Goal: Task Accomplishment & Management: Manage account settings

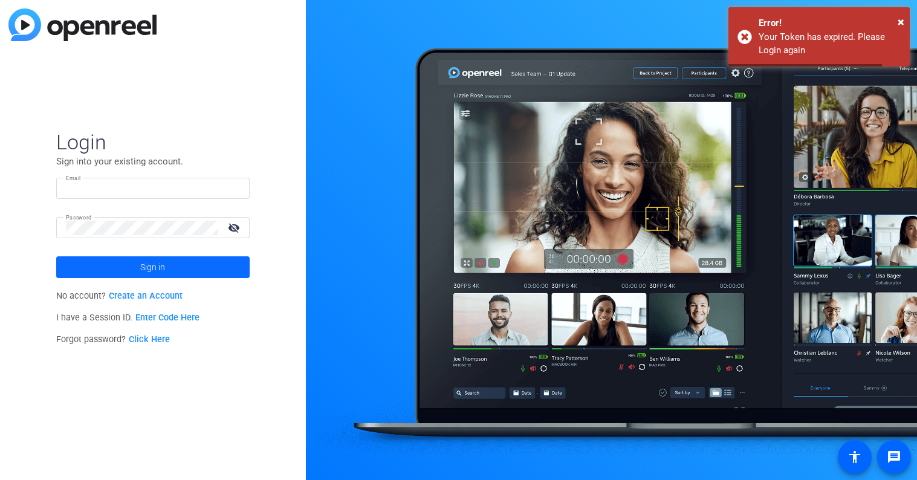
type input "[EMAIL_ADDRESS][PERSON_NAME][DOMAIN_NAME]"
click at [158, 261] on span "Sign in" at bounding box center [152, 267] width 25 height 30
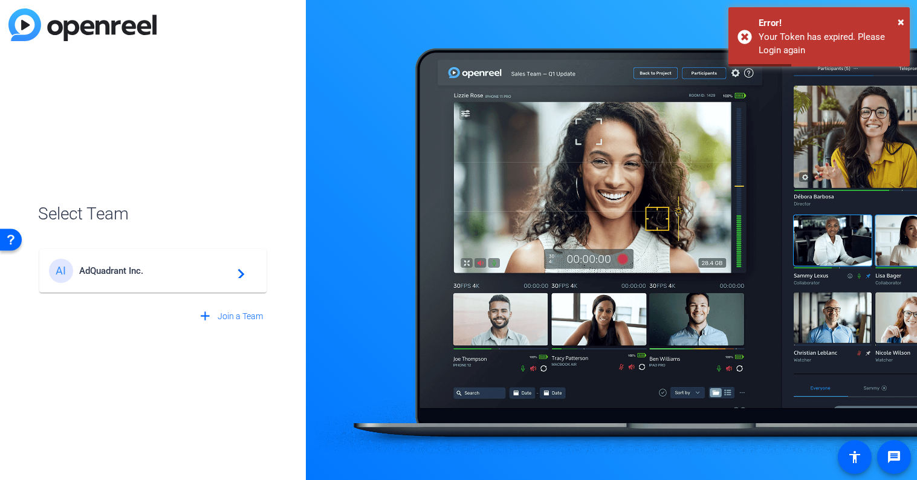
click at [158, 261] on div "AI AdQuadrant Inc. navigate_next" at bounding box center [153, 271] width 208 height 24
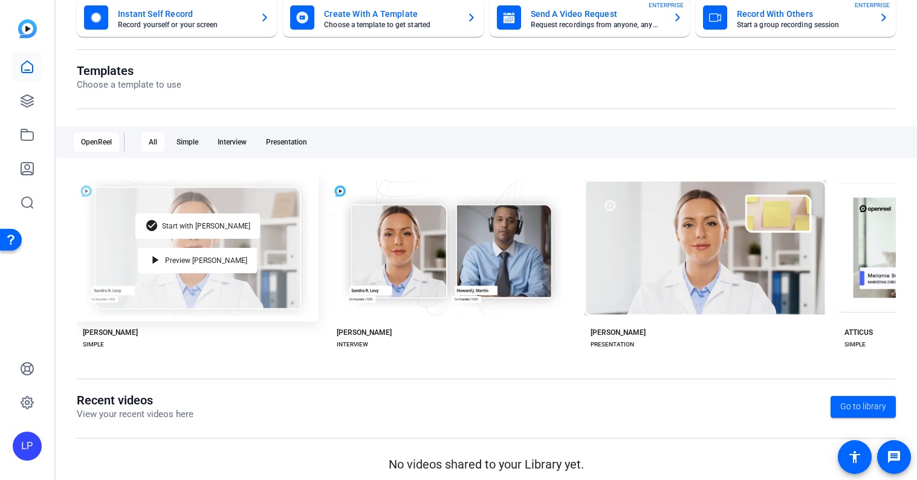
scroll to position [91, 0]
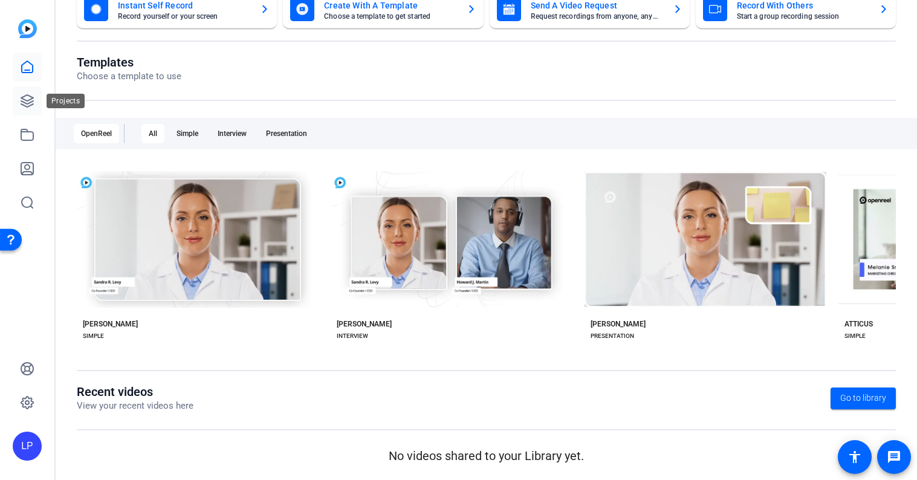
click at [34, 98] on icon at bounding box center [27, 101] width 15 height 15
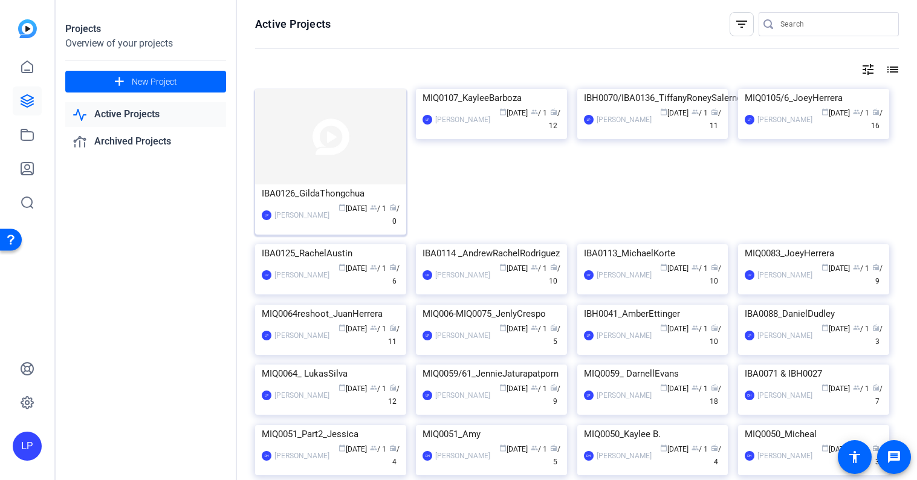
click at [295, 134] on img at bounding box center [330, 137] width 151 height 96
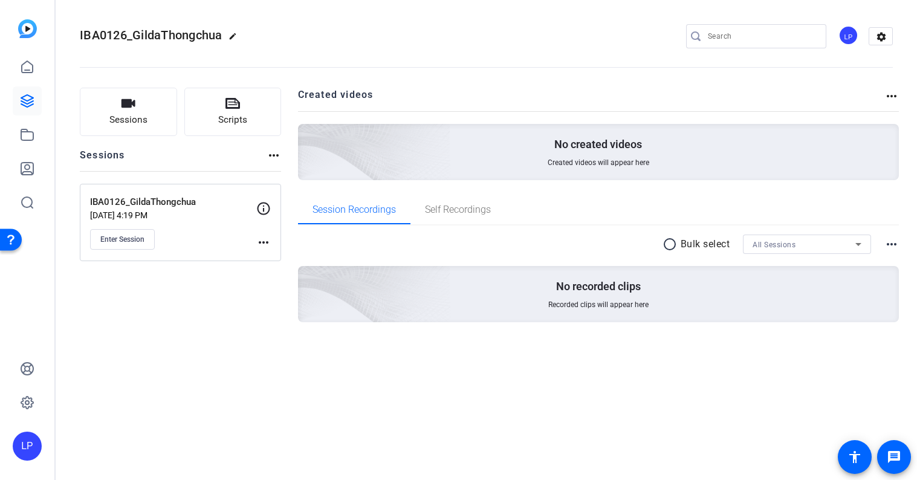
click at [261, 240] on mat-icon "more_horiz" at bounding box center [263, 242] width 15 height 15
click at [155, 247] on div at bounding box center [458, 240] width 917 height 480
click at [146, 239] on button "Enter Session" at bounding box center [122, 239] width 65 height 21
click at [148, 129] on button "Sessions" at bounding box center [128, 112] width 97 height 48
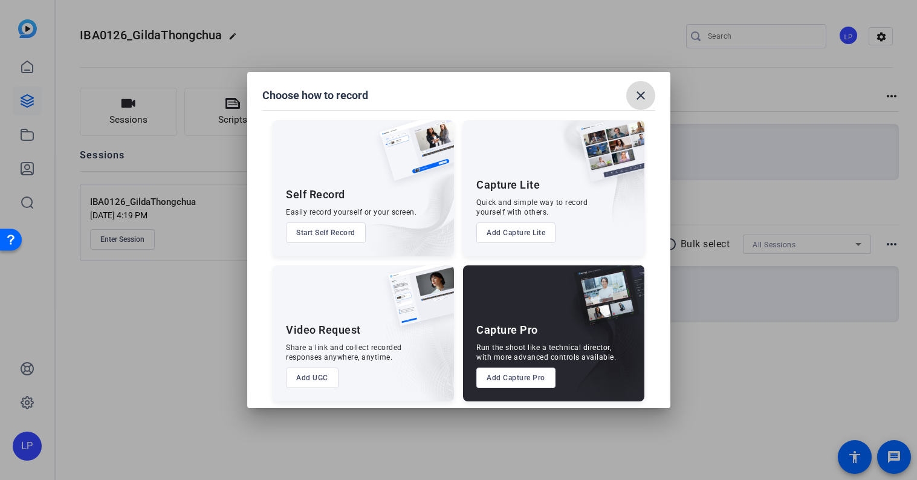
click at [645, 99] on mat-icon "close" at bounding box center [641, 95] width 15 height 15
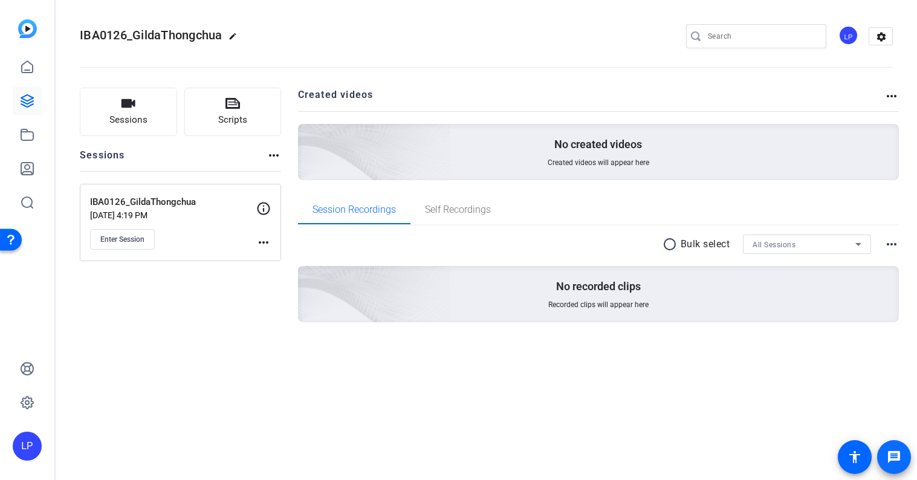
click at [891, 468] on span at bounding box center [894, 457] width 29 height 29
click at [895, 458] on mat-icon "message" at bounding box center [894, 457] width 15 height 15
click at [842, 41] on div "LP" at bounding box center [849, 35] width 20 height 20
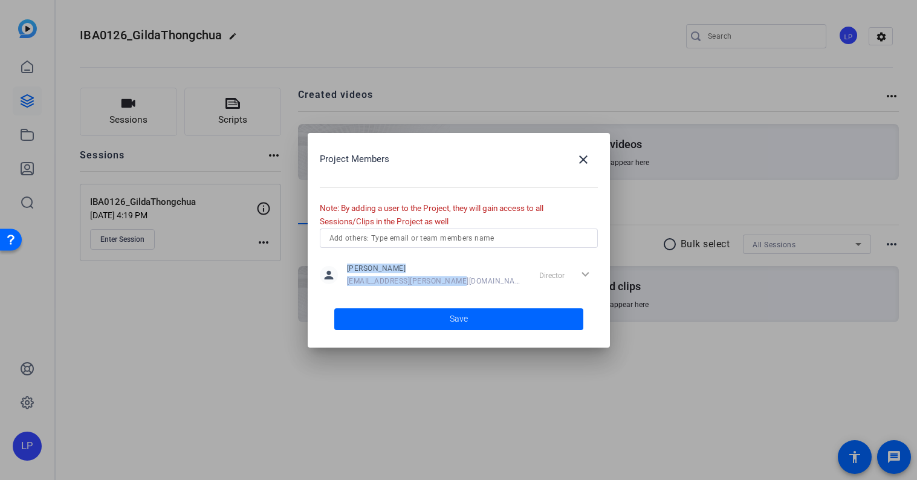
drag, startPoint x: 347, startPoint y: 269, endPoint x: 454, endPoint y: 282, distance: 107.8
click at [454, 282] on div "person [PERSON_NAME] [PERSON_NAME][EMAIL_ADDRESS][PERSON_NAME][DOMAIN_NAME] Dir…" at bounding box center [459, 275] width 278 height 30
copy div "[PERSON_NAME] [PERSON_NAME][EMAIL_ADDRESS][PERSON_NAME][DOMAIN_NAME]"
click at [583, 153] on mat-icon "close" at bounding box center [583, 159] width 15 height 15
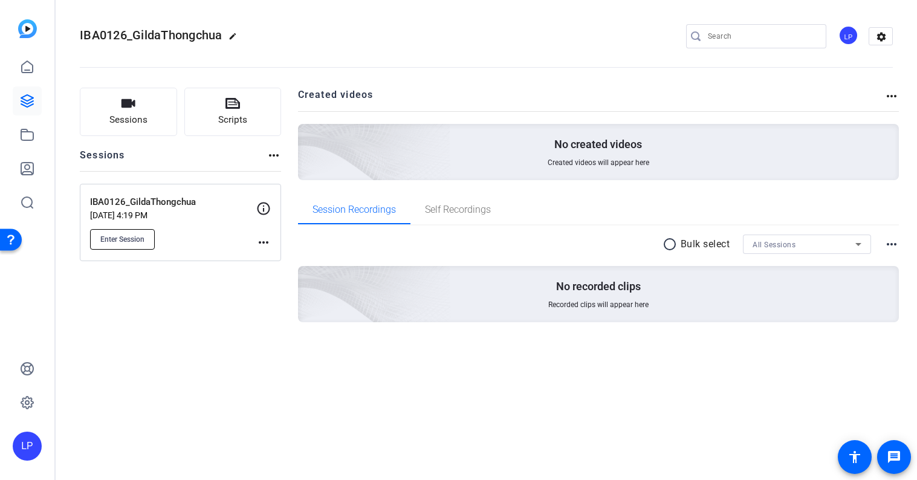
click at [129, 235] on span "Enter Session" at bounding box center [122, 240] width 44 height 10
click at [129, 119] on span "Sessions" at bounding box center [128, 120] width 38 height 14
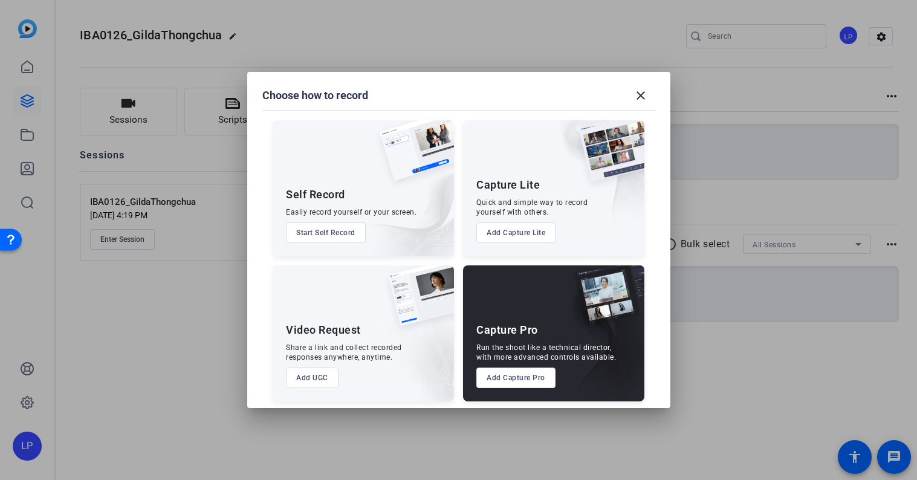
click at [526, 379] on button "Add Capture Pro" at bounding box center [516, 378] width 79 height 21
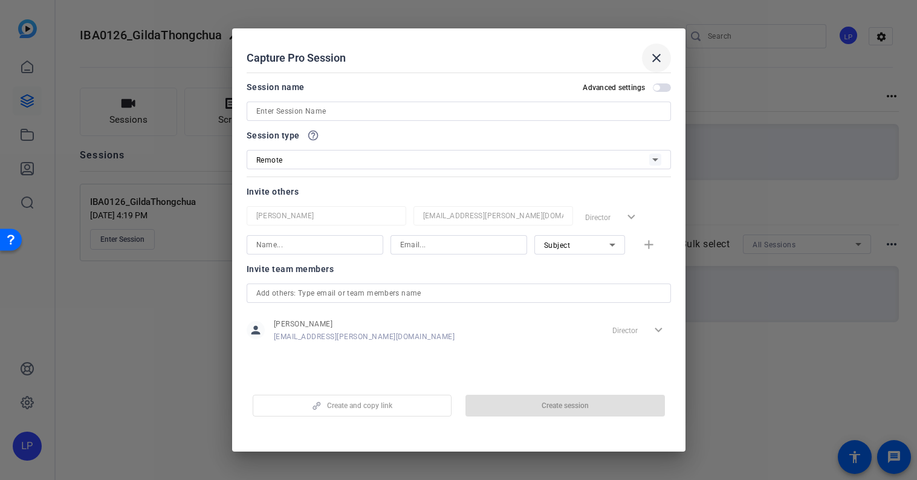
click at [658, 56] on mat-icon "close" at bounding box center [657, 58] width 15 height 15
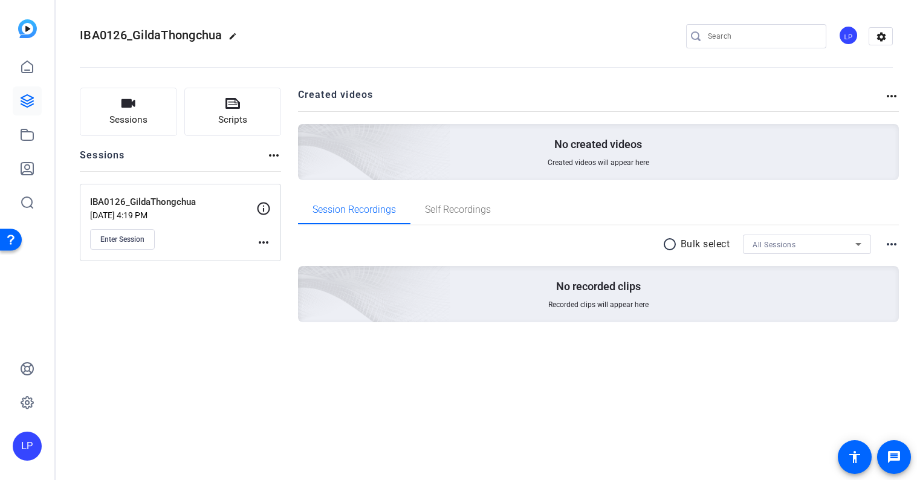
click at [220, 311] on div "Sessions Scripts Sessions more_horiz IBA0126_GildaThongchua [DATE] 4:19 PM Ente…" at bounding box center [180, 224] width 201 height 273
click at [132, 119] on span "Sessions" at bounding box center [128, 120] width 38 height 14
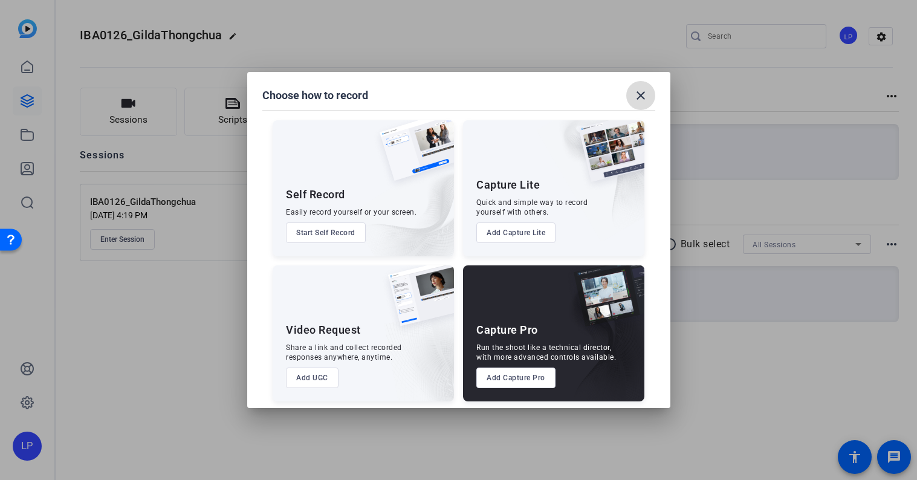
click at [645, 96] on mat-icon "close" at bounding box center [641, 95] width 15 height 15
